Goal: Ask a question

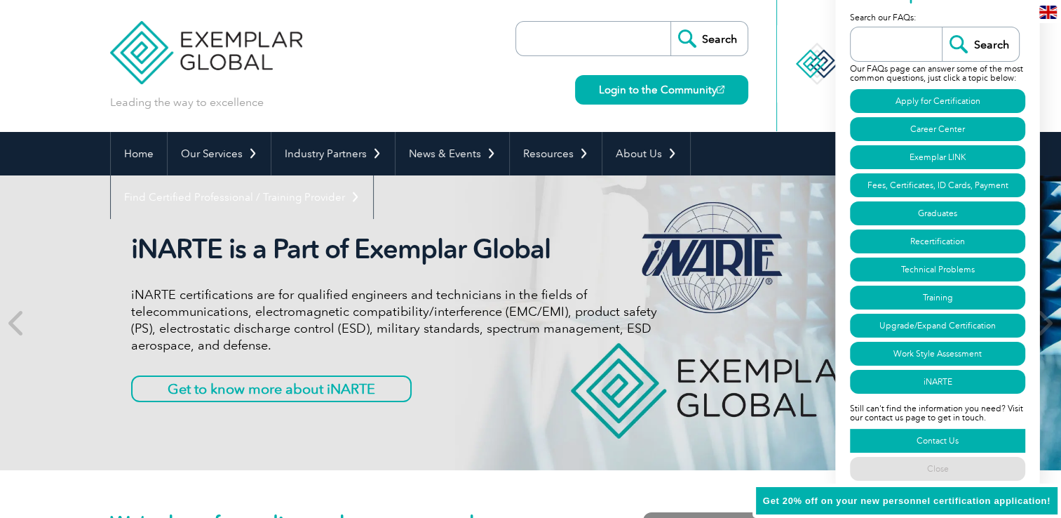
click at [915, 440] on link "Contact Us" at bounding box center [937, 441] width 175 height 24
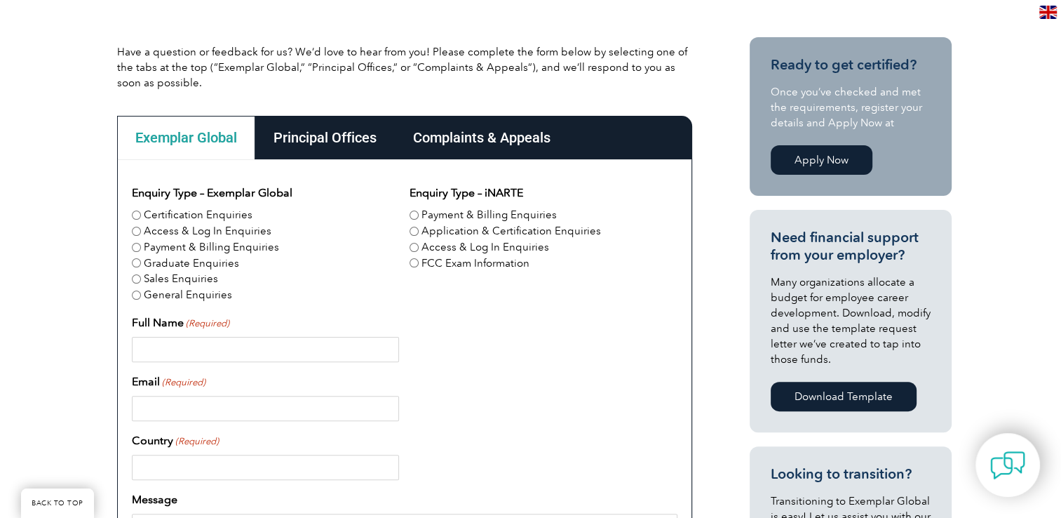
scroll to position [351, 0]
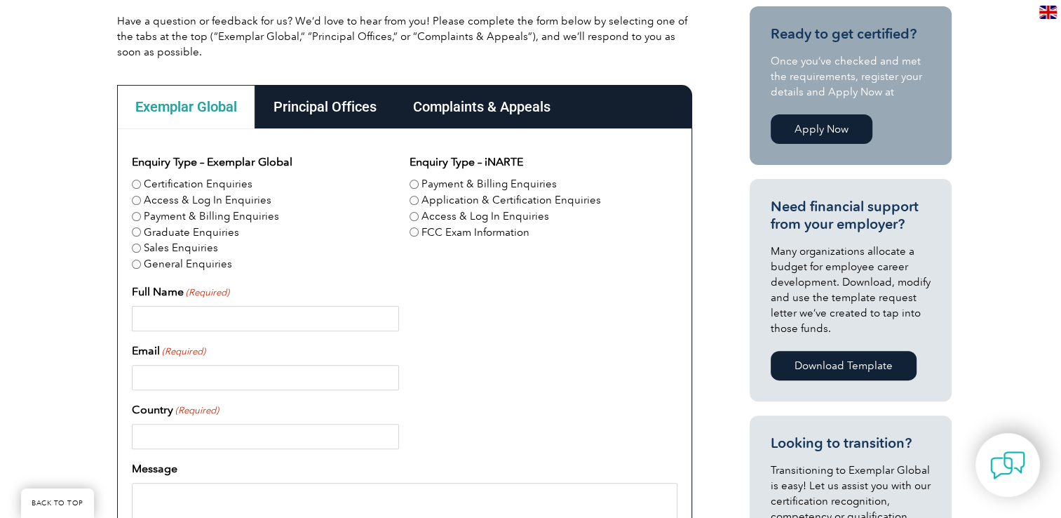
click at [525, 112] on div "Complaints & Appeals" at bounding box center [482, 106] width 174 height 43
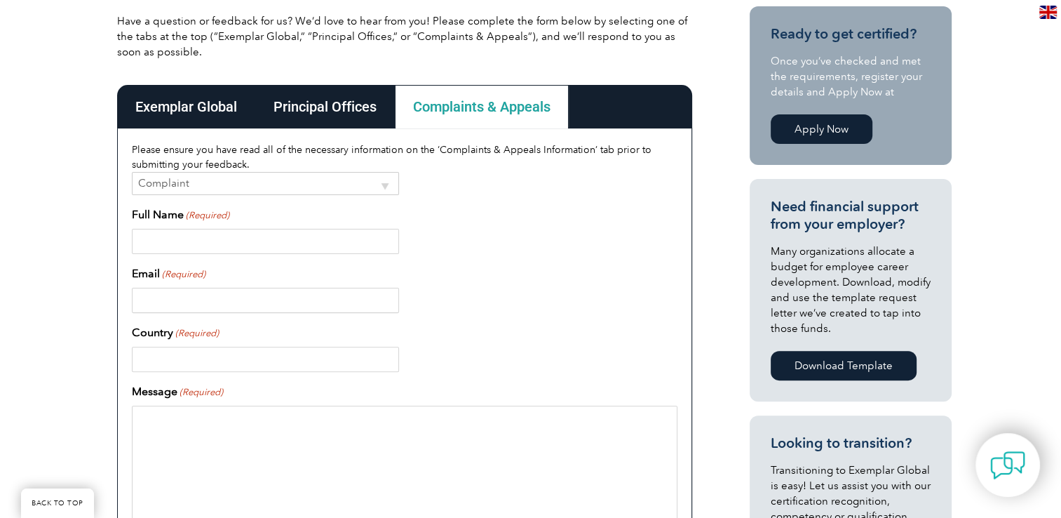
click at [337, 94] on div "Principal Offices" at bounding box center [325, 106] width 140 height 43
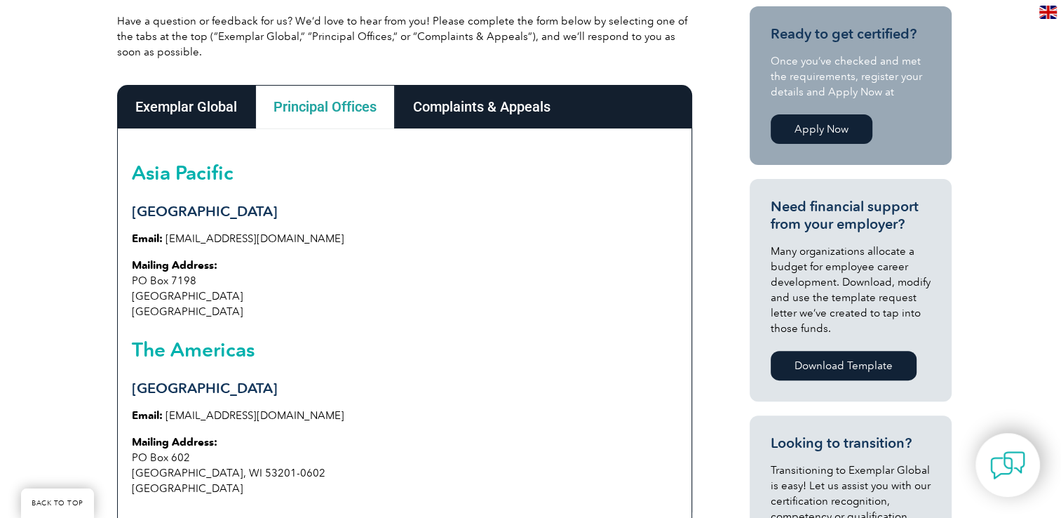
click at [169, 114] on div "Exemplar Global" at bounding box center [186, 106] width 138 height 43
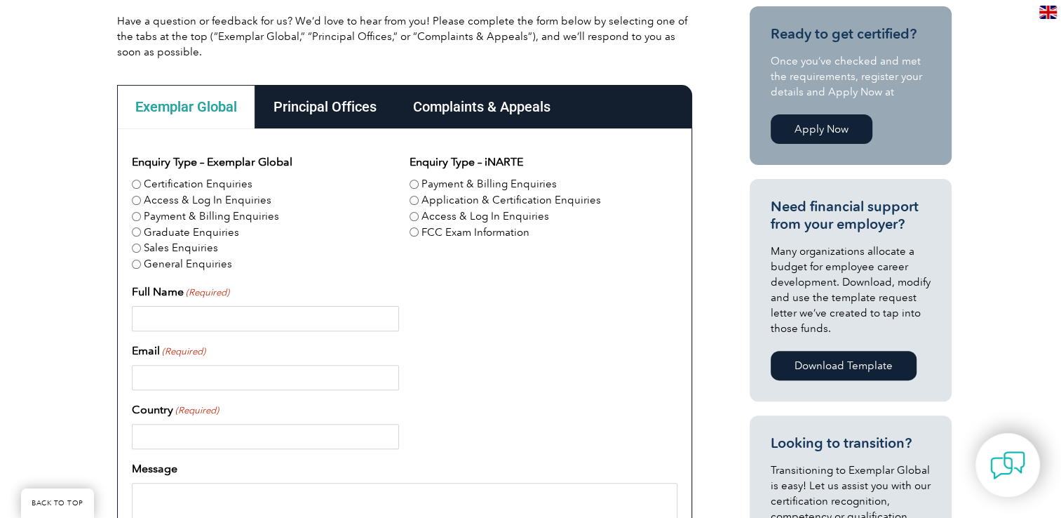
click at [133, 218] on input "Payment & Billing Enquiries" at bounding box center [136, 216] width 9 height 9
radio input "true"
click at [165, 318] on input "Full Name (Required)" at bounding box center [265, 318] width 267 height 25
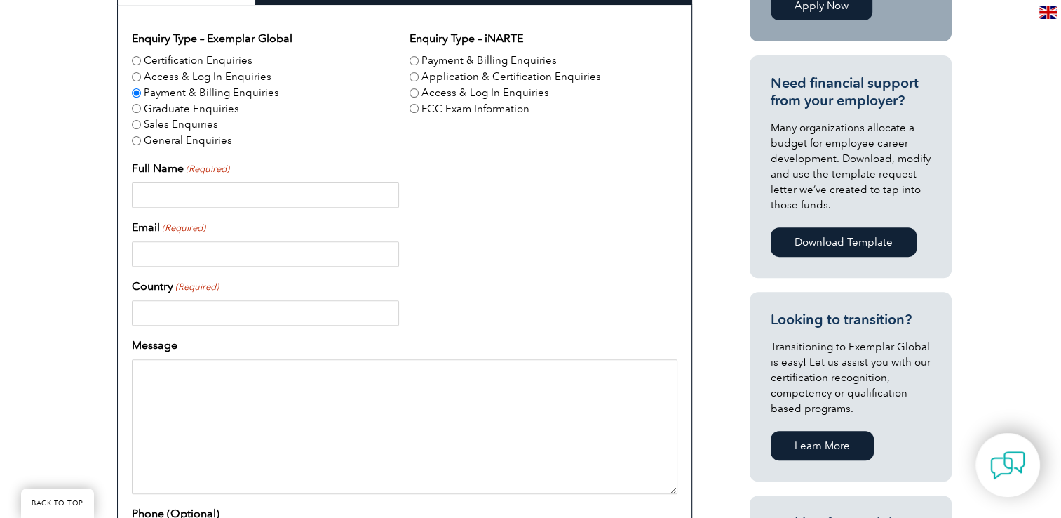
scroll to position [210, 0]
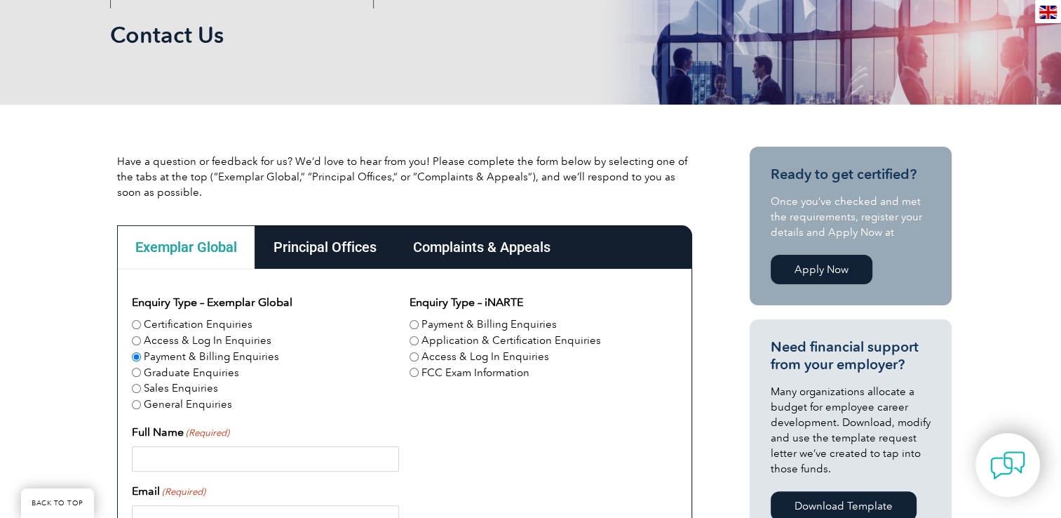
click at [189, 454] on input "Full Name (Required)" at bounding box center [265, 458] width 267 height 25
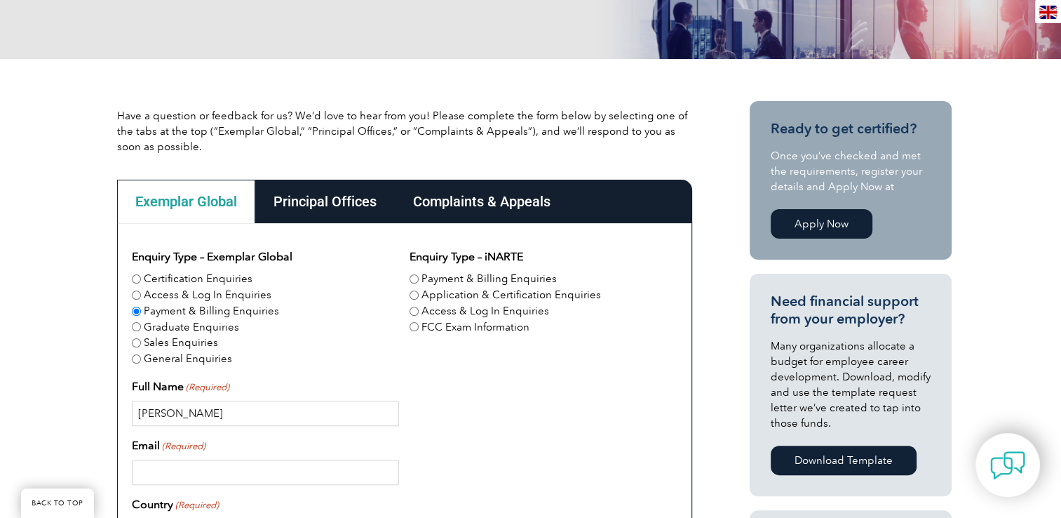
scroll to position [281, 0]
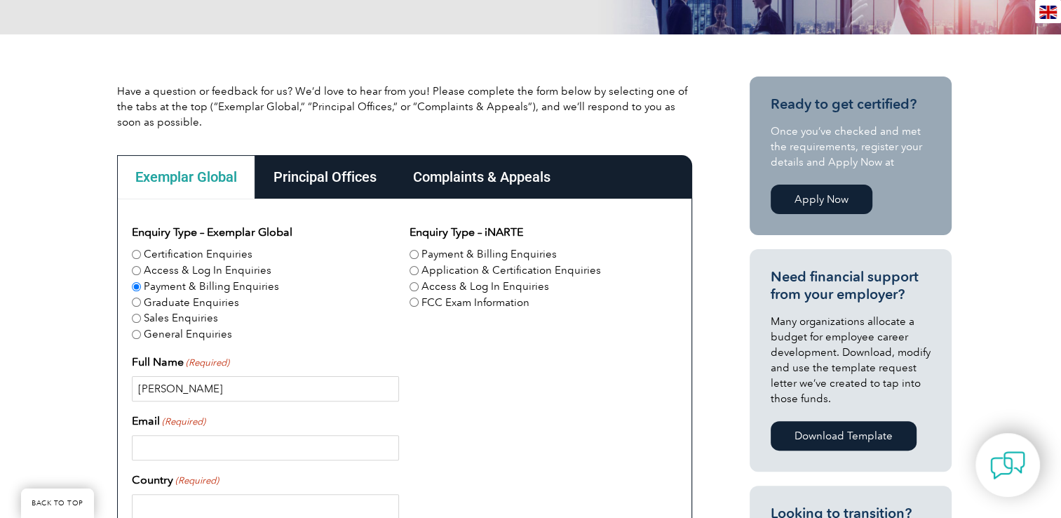
type input "[PERSON_NAME]"
click at [210, 447] on input "Email (Required)" at bounding box center [265, 447] width 267 height 25
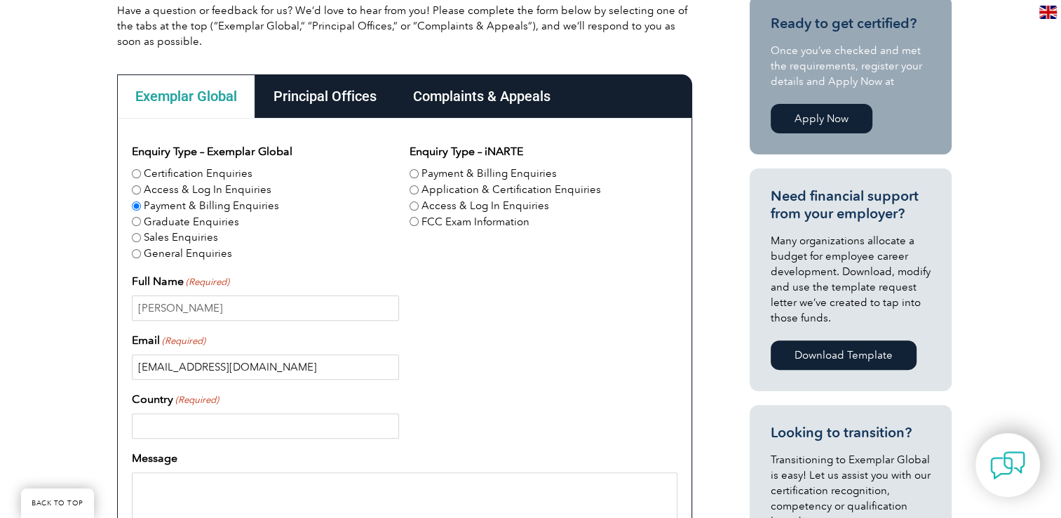
scroll to position [421, 0]
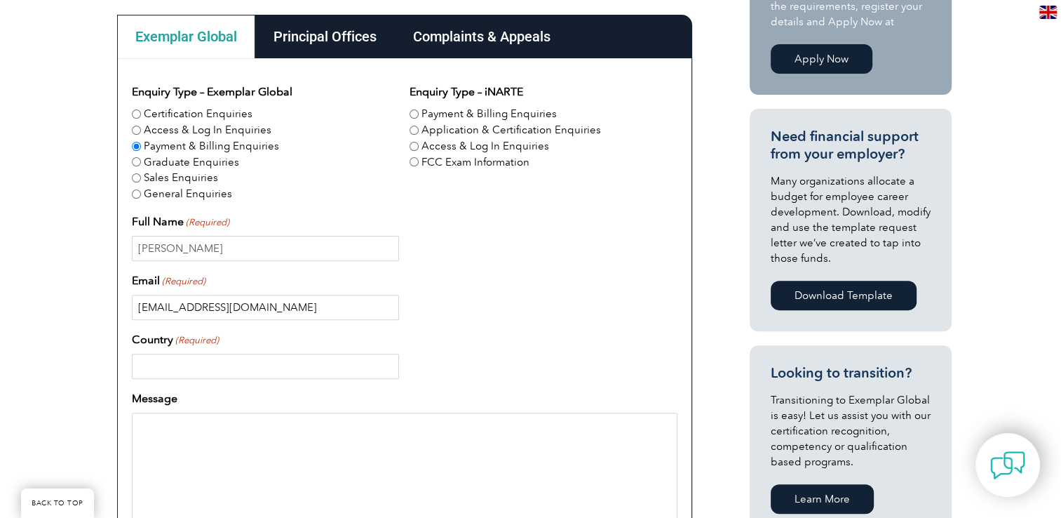
type input "[EMAIL_ADDRESS][DOMAIN_NAME]"
click at [351, 365] on input "Country (Required)" at bounding box center [265, 365] width 267 height 25
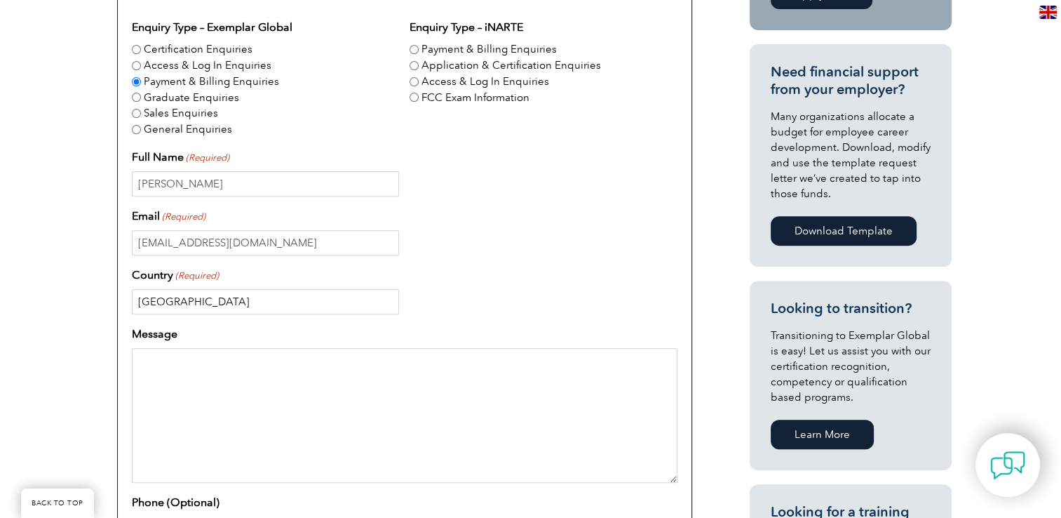
scroll to position [561, 0]
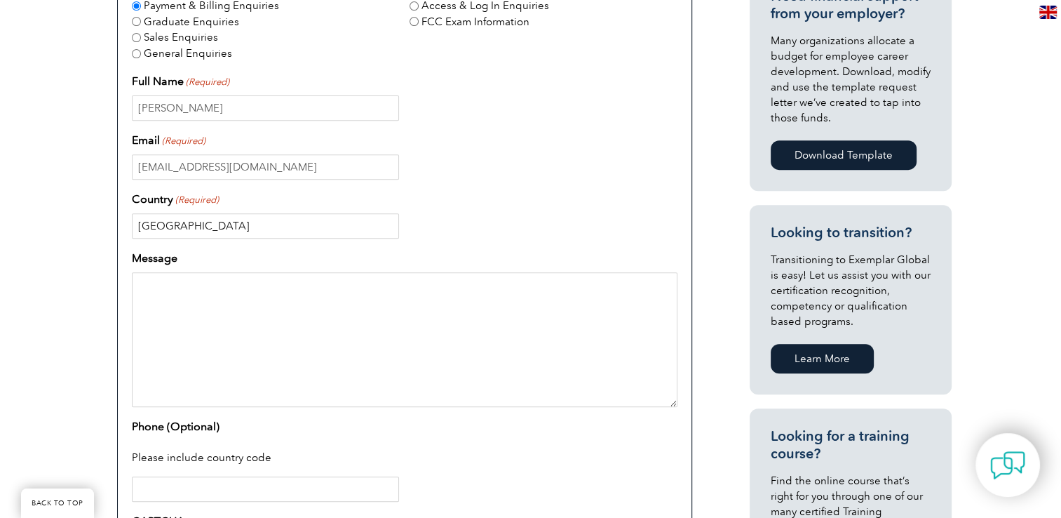
type input "[GEOGRAPHIC_DATA]"
click at [332, 324] on textarea "Message" at bounding box center [405, 339] width 546 height 135
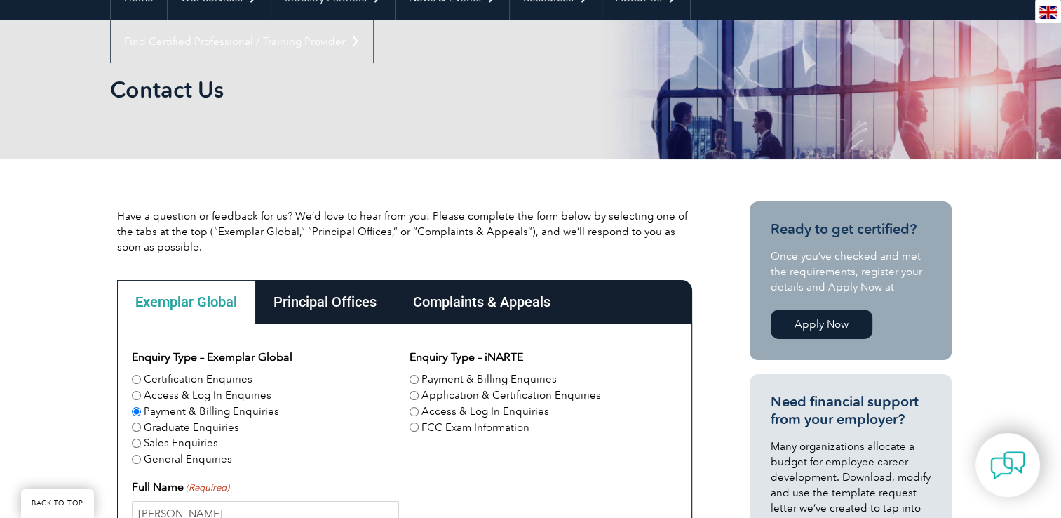
scroll to position [140, 0]
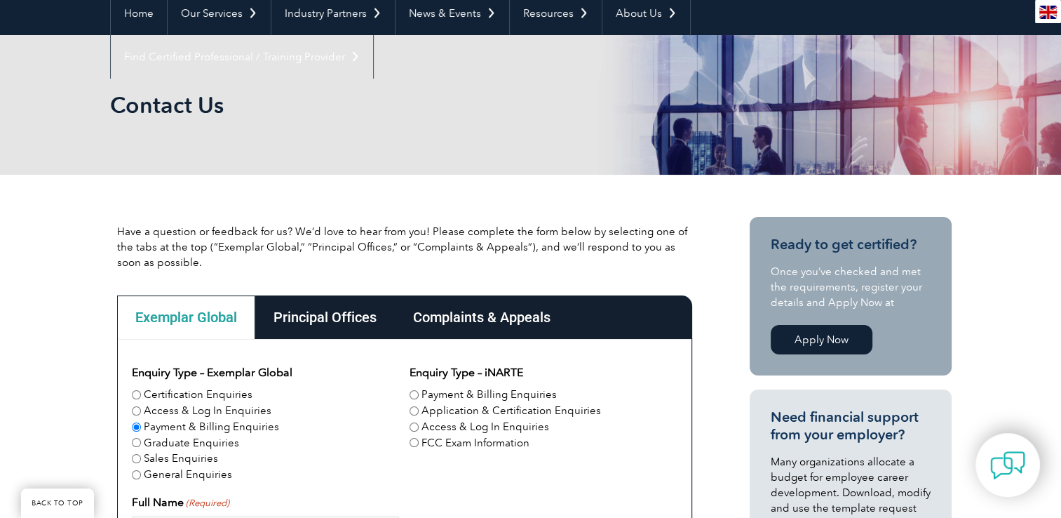
click at [429, 329] on div "Complaints & Appeals" at bounding box center [482, 316] width 174 height 43
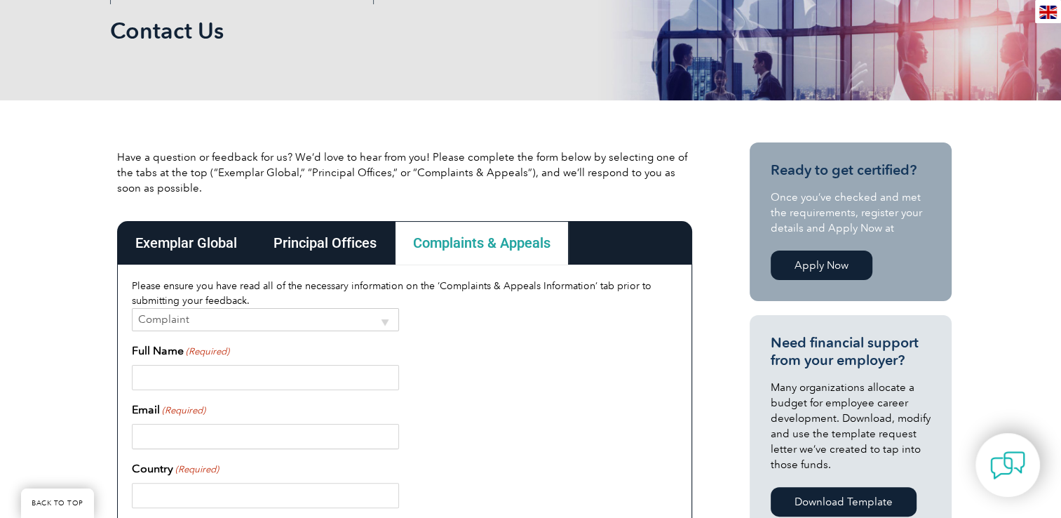
scroll to position [210, 0]
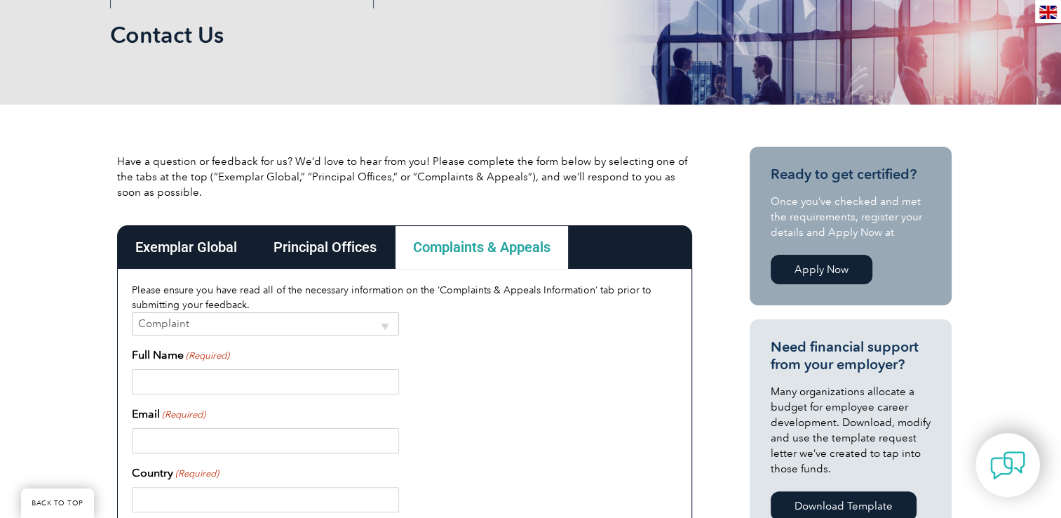
click at [297, 247] on div "Principal Offices" at bounding box center [325, 246] width 140 height 43
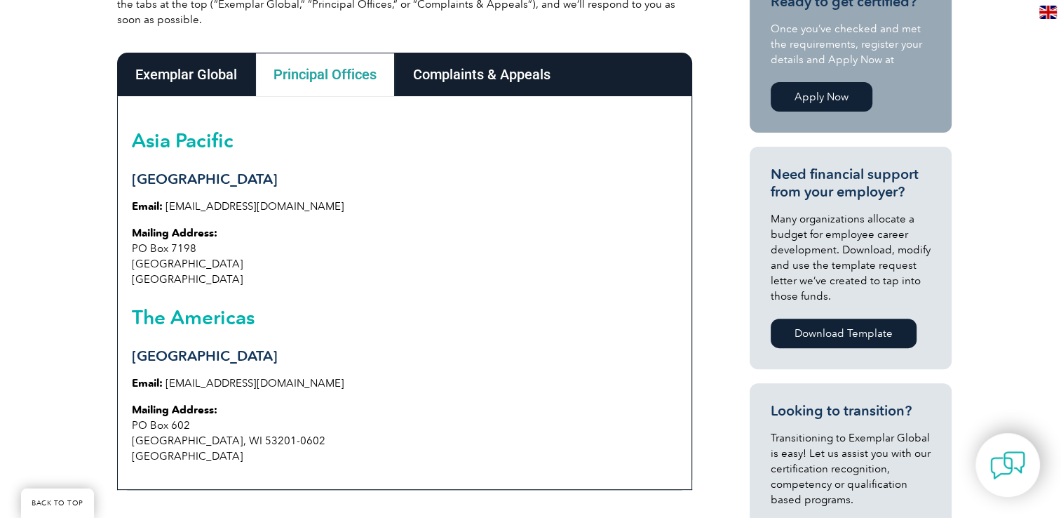
scroll to position [421, 0]
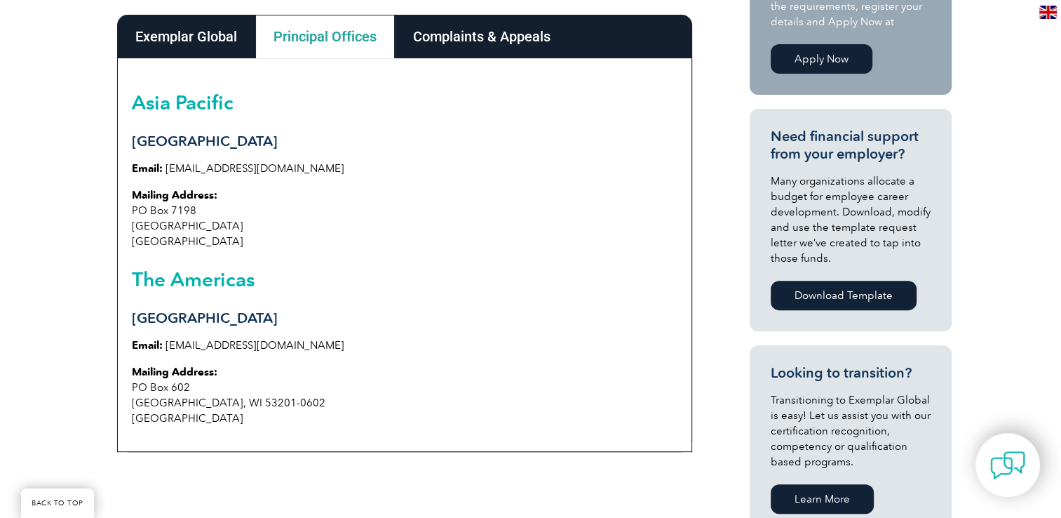
click at [185, 46] on div "Exemplar Global" at bounding box center [186, 36] width 138 height 43
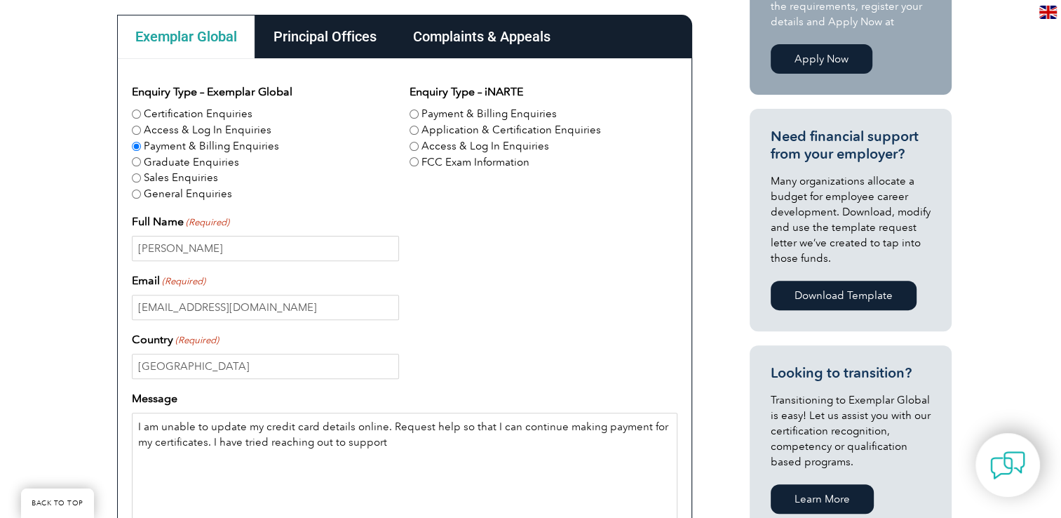
click at [375, 443] on textarea "I am unable to update my credit card details online. Request help so that I can…" at bounding box center [405, 479] width 546 height 135
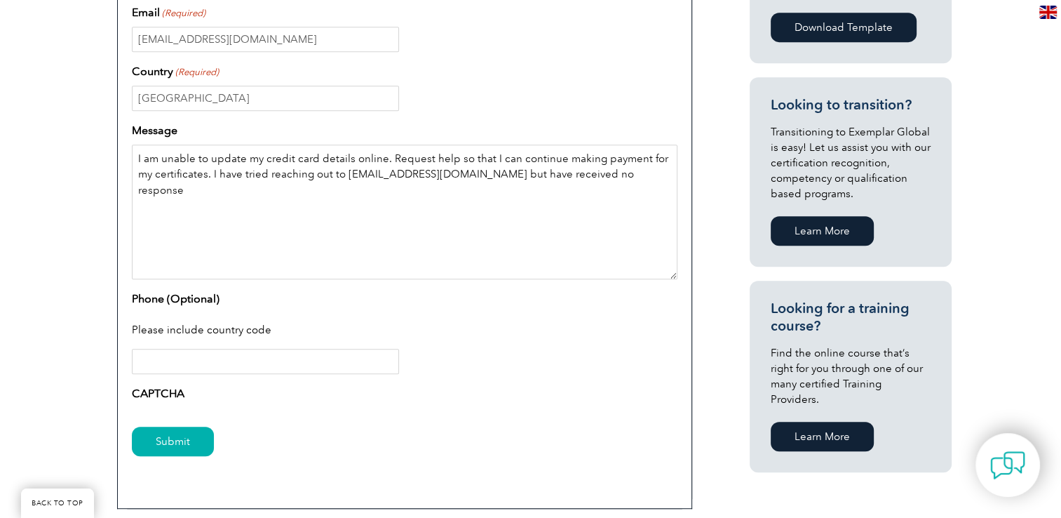
scroll to position [771, 0]
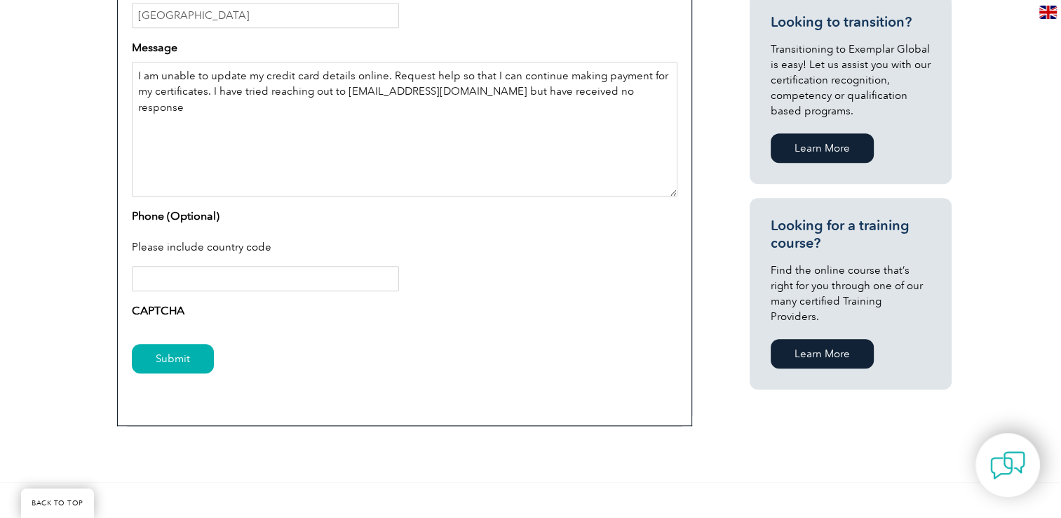
click at [239, 171] on textarea "I am unable to update my credit card details online. Request help so that I can…" at bounding box center [405, 129] width 546 height 135
type textarea "I am unable to update my credit card details online. Request help so that I can…"
click at [195, 236] on div "Please include country code" at bounding box center [405, 248] width 546 height 36
click at [269, 221] on div "Phone (Optional) Please include country code" at bounding box center [405, 250] width 546 height 84
click at [177, 211] on label "Phone (Optional)" at bounding box center [176, 216] width 88 height 17
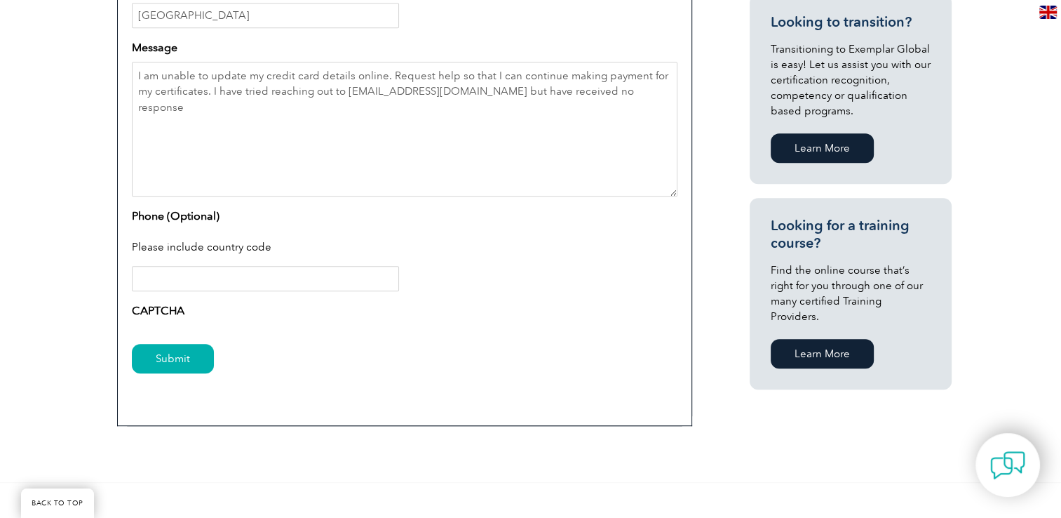
click at [177, 266] on input "Phone (Optional)" at bounding box center [265, 278] width 267 height 25
click at [149, 217] on label "Phone (Optional)" at bounding box center [176, 216] width 88 height 17
click at [149, 266] on input "Phone (Optional)" at bounding box center [265, 278] width 267 height 25
click at [175, 353] on input "Submit" at bounding box center [173, 358] width 82 height 29
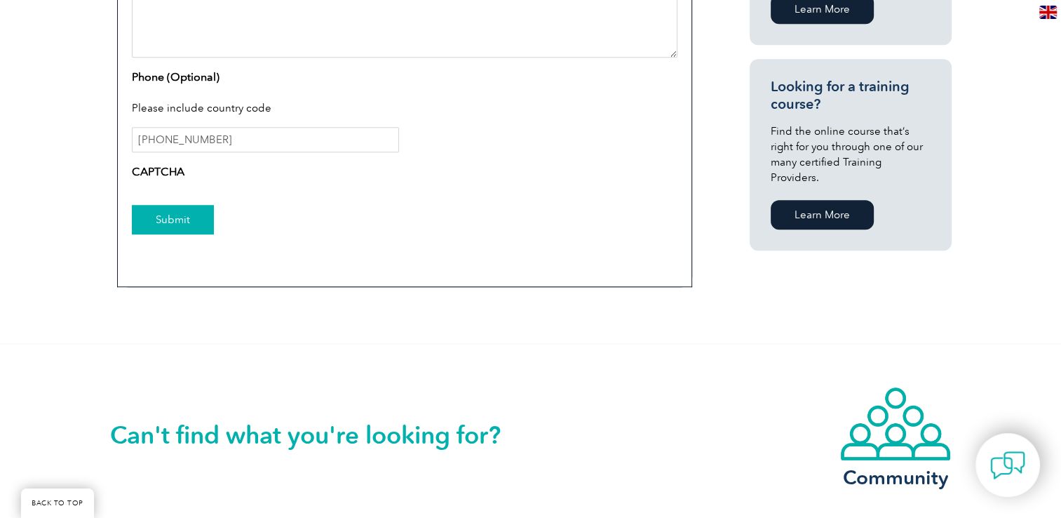
scroll to position [912, 0]
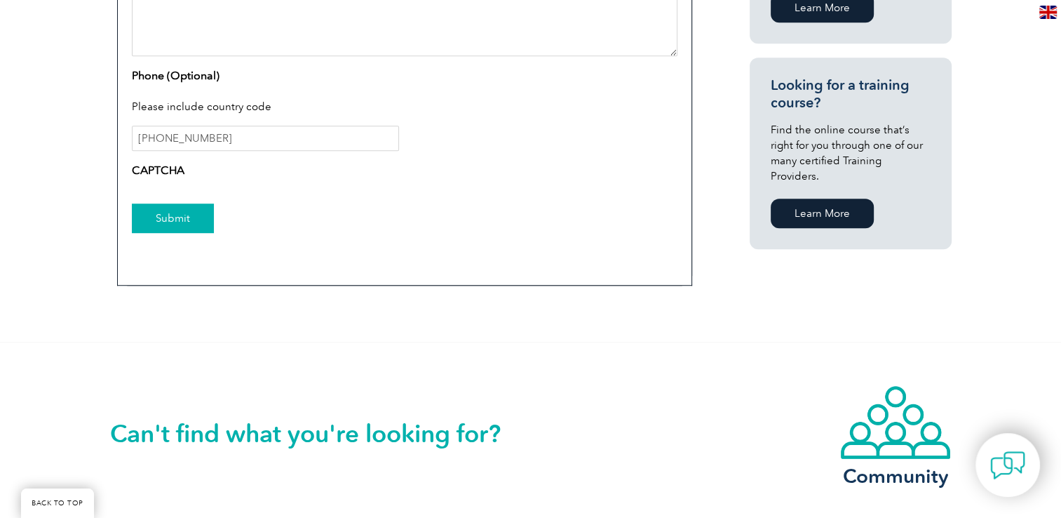
click at [180, 217] on input "Submit" at bounding box center [173, 217] width 82 height 29
click at [180, 218] on input "Submit" at bounding box center [173, 217] width 82 height 29
click at [180, 219] on input "Submit" at bounding box center [173, 217] width 82 height 29
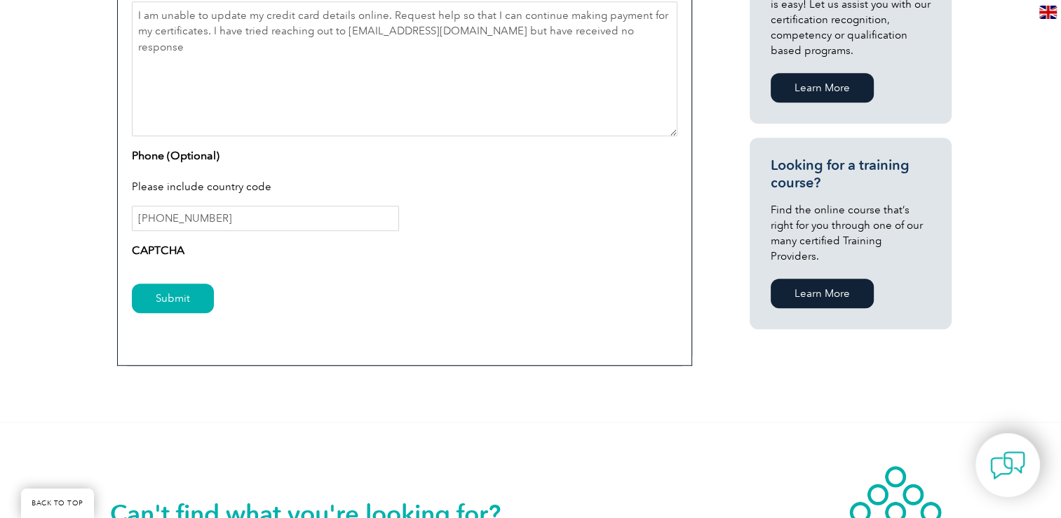
scroll to position [701, 0]
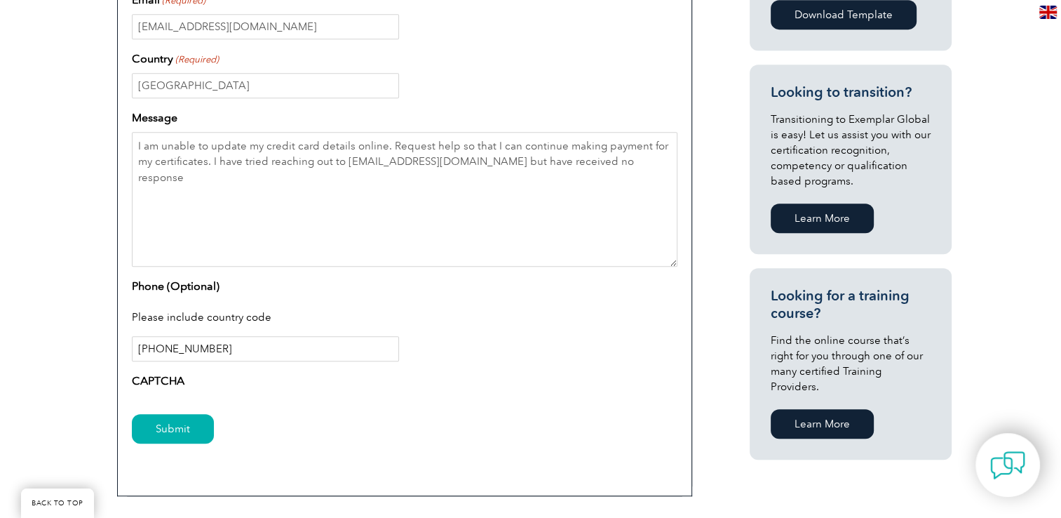
drag, startPoint x: 156, startPoint y: 347, endPoint x: 133, endPoint y: 349, distance: 23.2
click at [133, 349] on input "[PHONE_NUMBER]" at bounding box center [265, 348] width 267 height 25
type input "0452625686"
click at [152, 431] on input "Submit" at bounding box center [173, 428] width 82 height 29
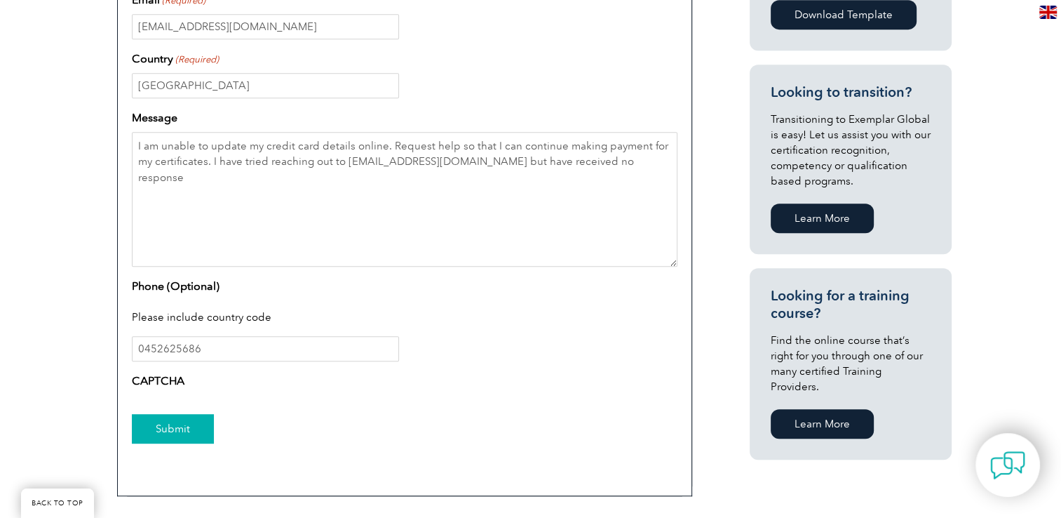
click at [187, 431] on input "Submit" at bounding box center [173, 428] width 82 height 29
click at [170, 422] on input "Submit" at bounding box center [173, 428] width 82 height 29
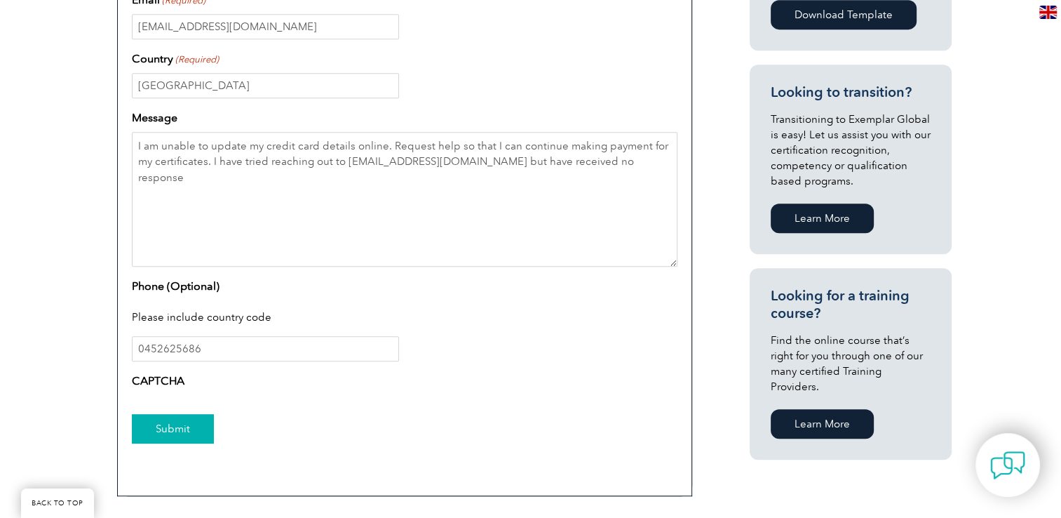
click at [182, 428] on input "Submit" at bounding box center [173, 428] width 82 height 29
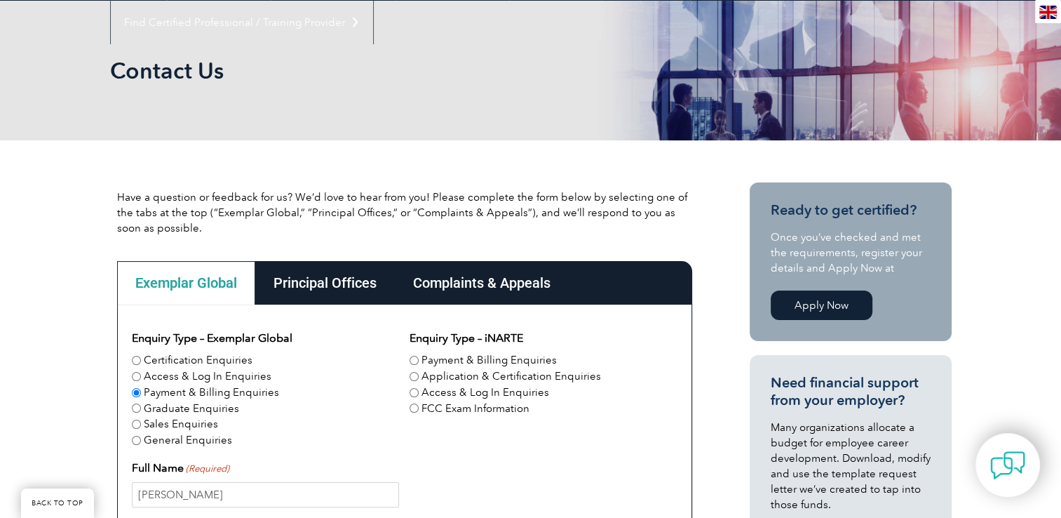
scroll to position [104, 0]
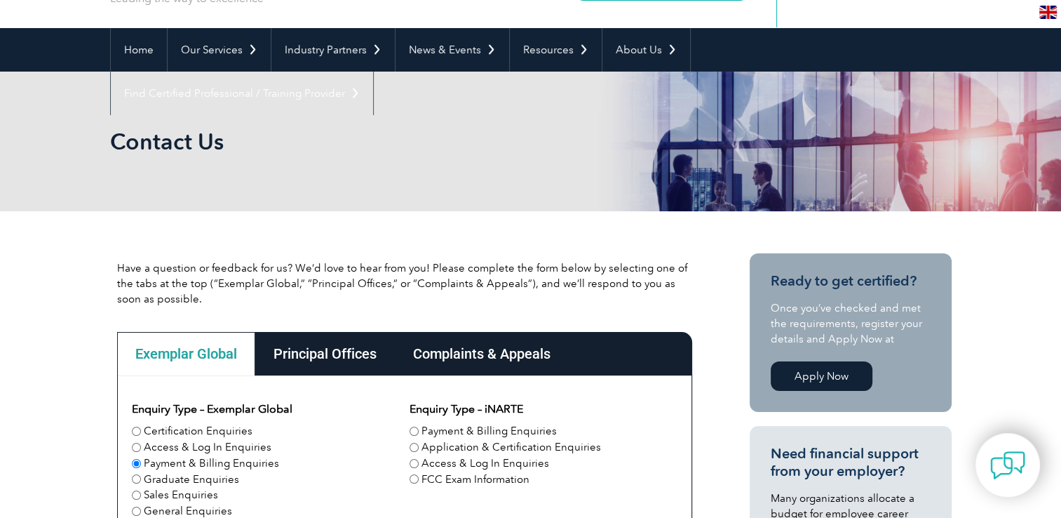
click at [343, 360] on div "Principal Offices" at bounding box center [325, 353] width 140 height 43
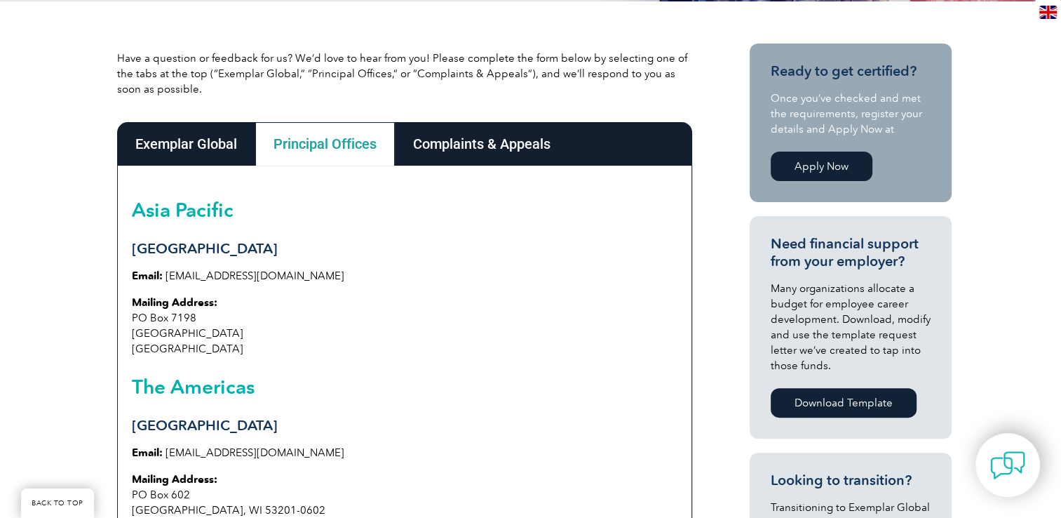
scroll to position [314, 0]
drag, startPoint x: 295, startPoint y: 278, endPoint x: 166, endPoint y: 278, distance: 129.0
click at [166, 278] on p "Email: [EMAIL_ADDRESS][DOMAIN_NAME]" at bounding box center [405, 274] width 546 height 15
drag, startPoint x: 166, startPoint y: 278, endPoint x: 191, endPoint y: 277, distance: 26.0
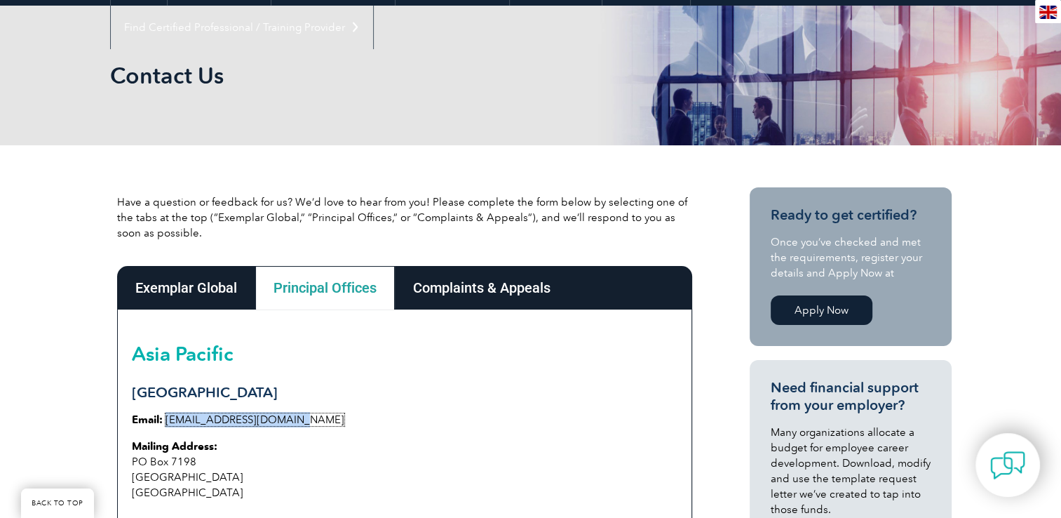
scroll to position [0, 0]
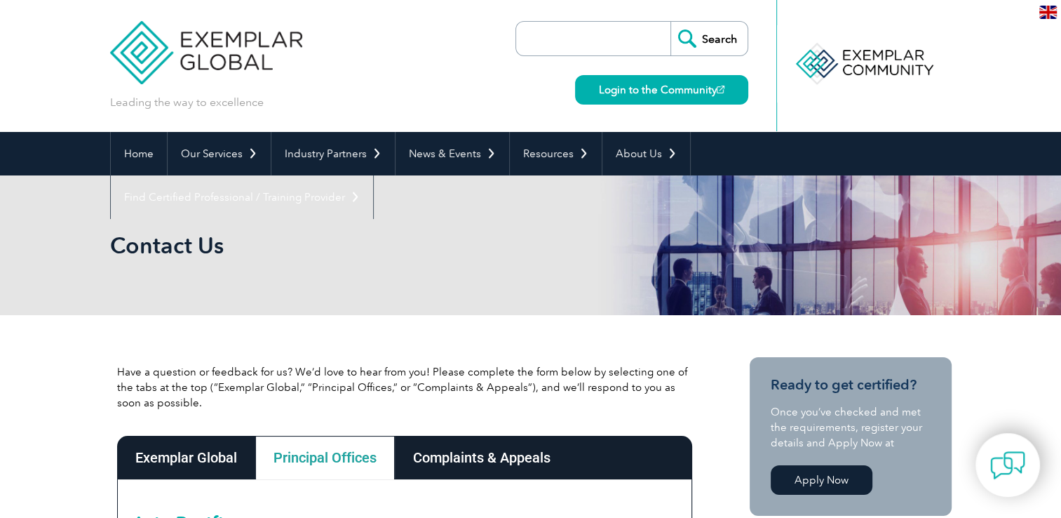
click at [1047, 8] on img at bounding box center [1048, 12] width 18 height 13
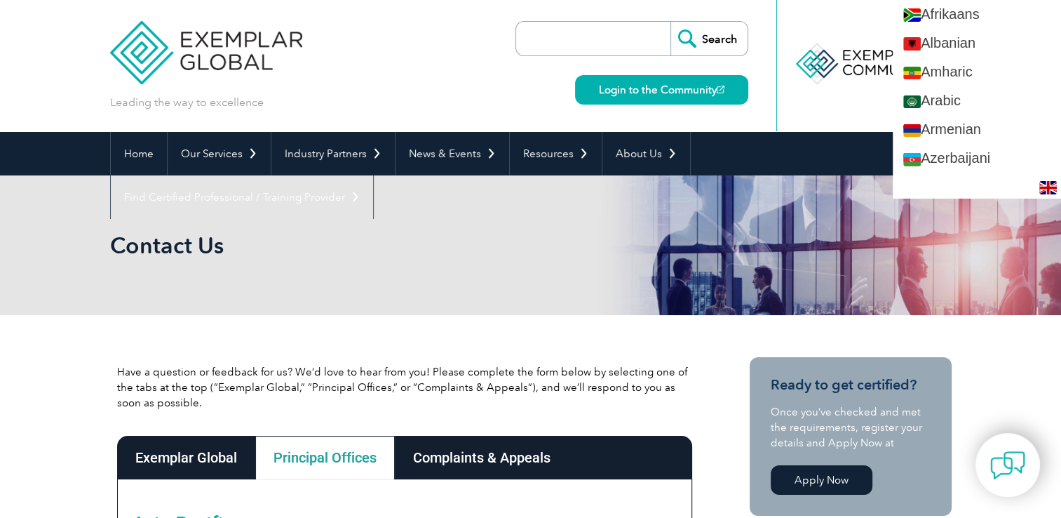
click at [847, 15] on div at bounding box center [863, 65] width 175 height 131
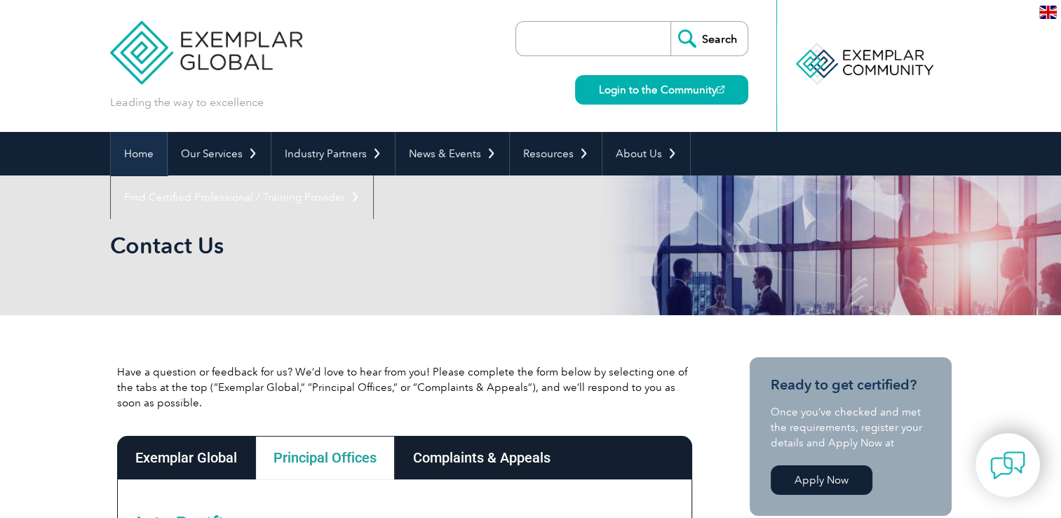
click at [128, 147] on link "Home" at bounding box center [139, 153] width 56 height 43
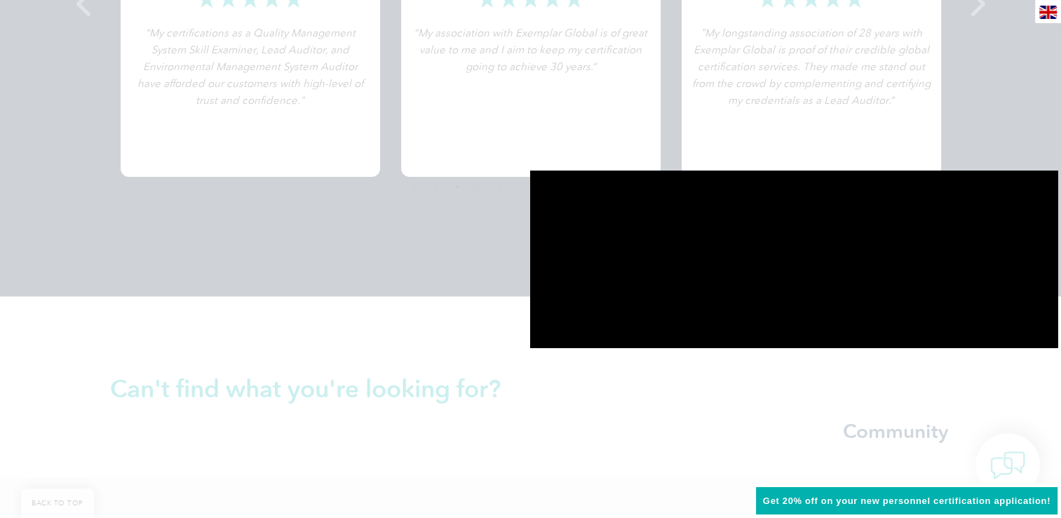
scroll to position [2973, 0]
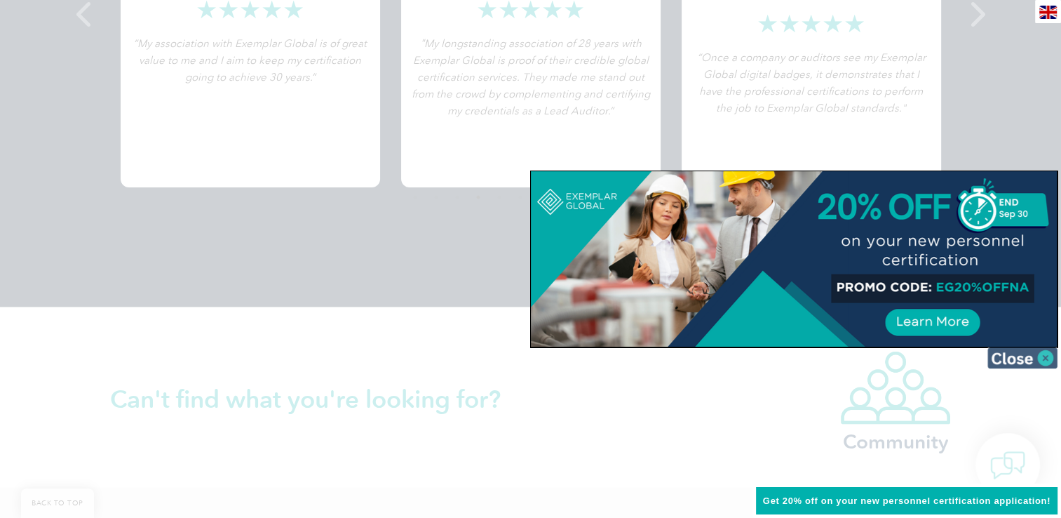
click at [1043, 354] on img at bounding box center [1022, 357] width 70 height 21
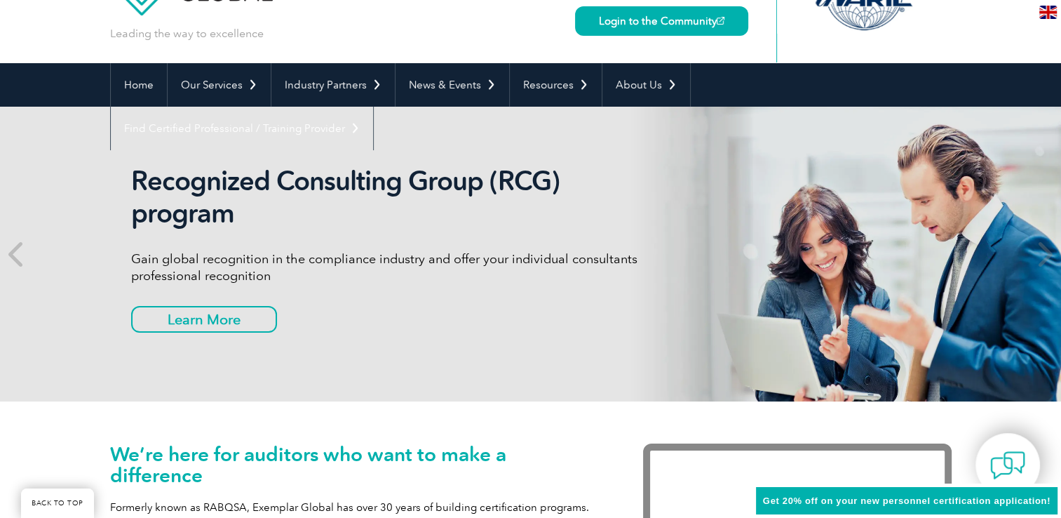
scroll to position [27, 0]
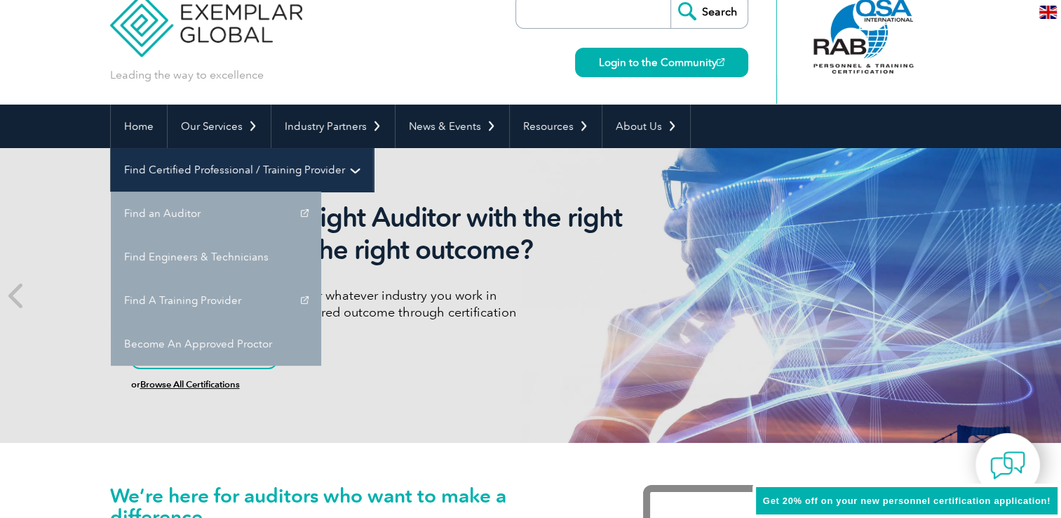
click at [373, 148] on link "Find Certified Professional / Training Provider" at bounding box center [242, 169] width 262 height 43
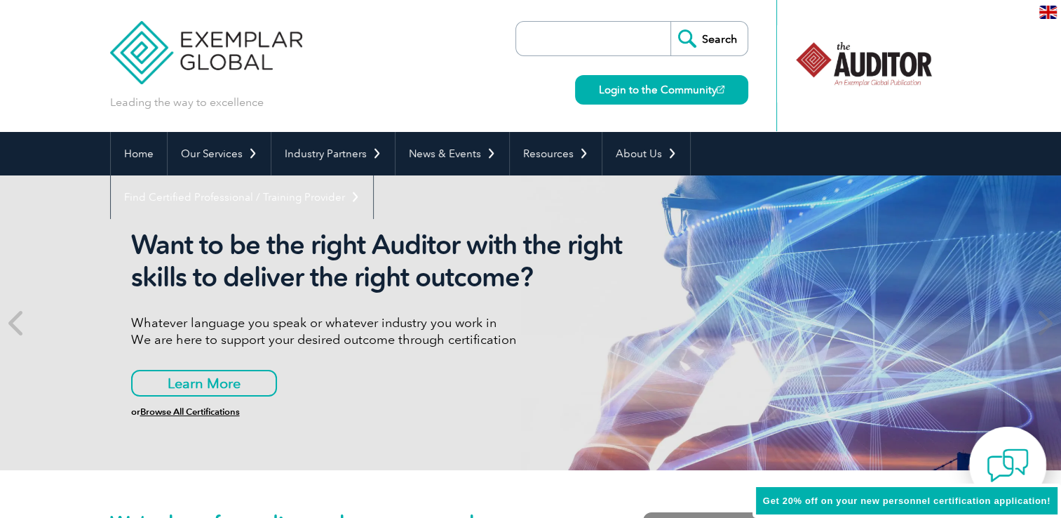
click at [999, 465] on img at bounding box center [1008, 465] width 42 height 42
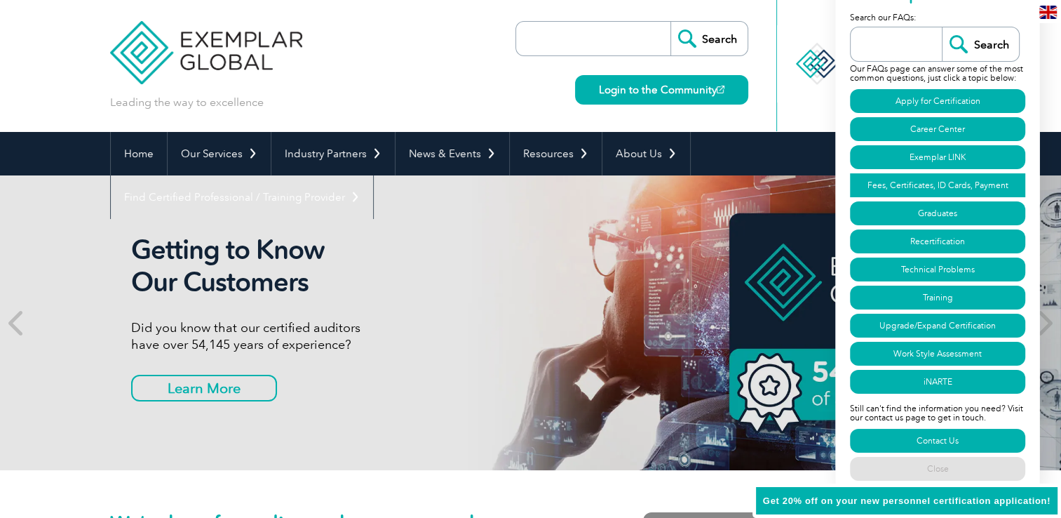
click at [918, 184] on link "Fees, Certificates, ID Cards, Payment" at bounding box center [937, 185] width 175 height 24
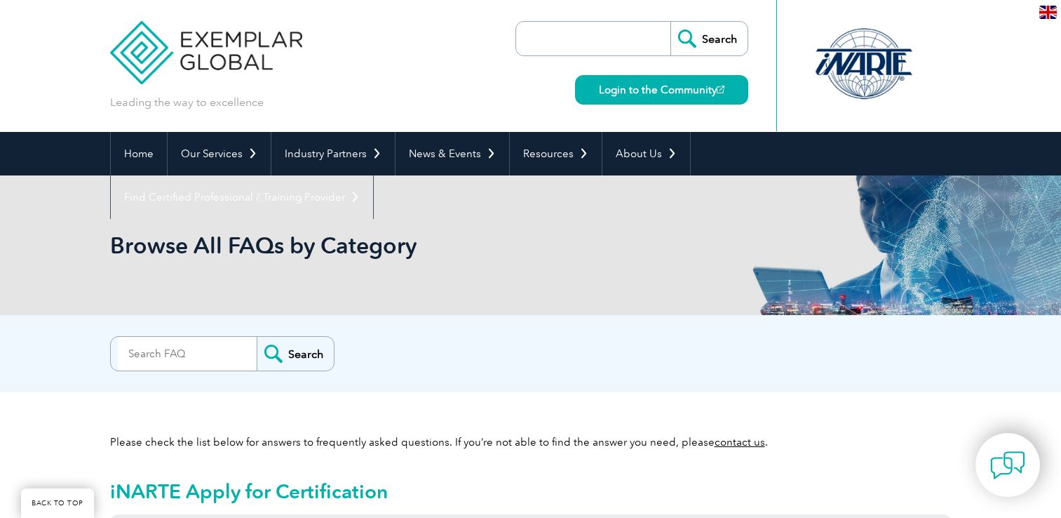
scroll to position [3320, 0]
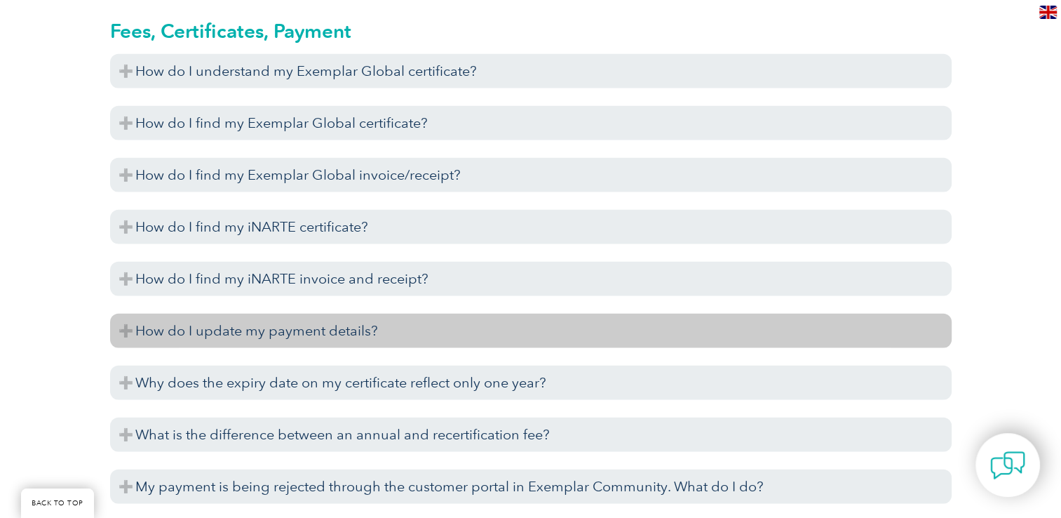
click at [126, 329] on h3 "How do I update my payment details?" at bounding box center [531, 330] width 842 height 34
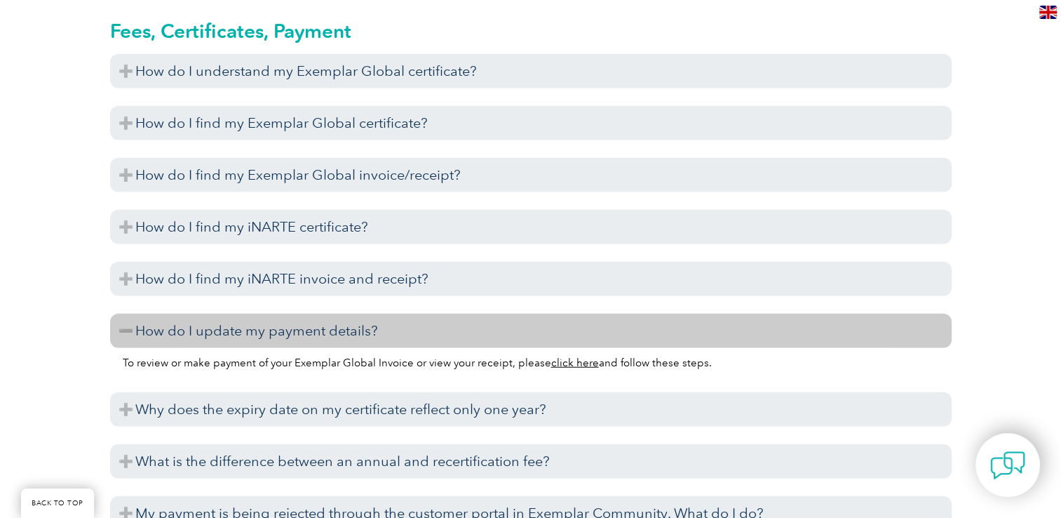
click at [564, 365] on link "click here" at bounding box center [575, 362] width 48 height 13
